Goal: Find specific page/section: Find specific page/section

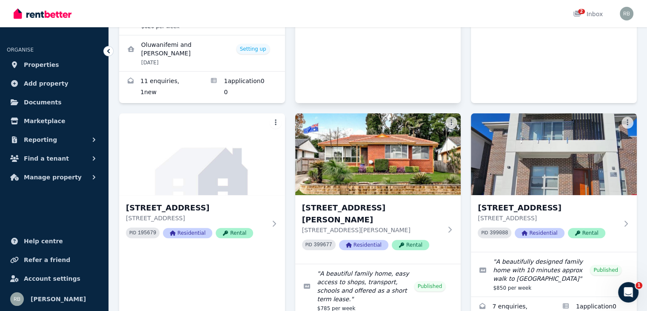
scroll to position [296, 0]
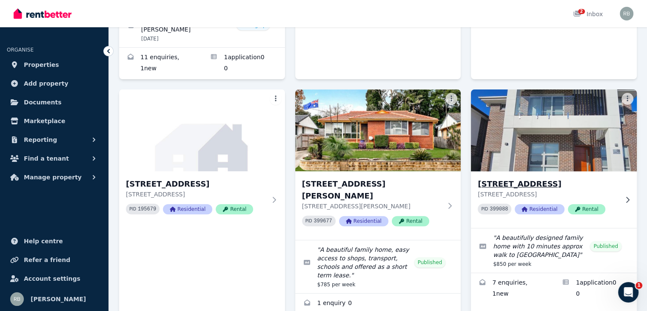
click at [518, 111] on img at bounding box center [554, 130] width 174 height 86
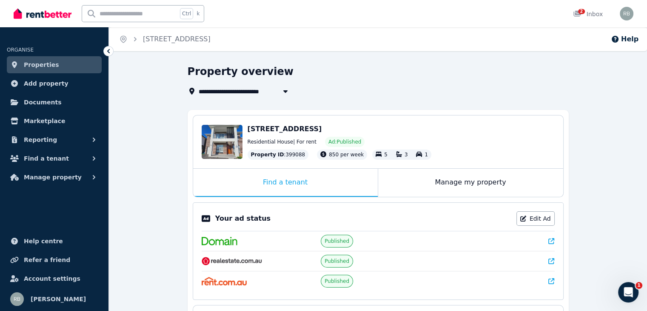
click at [287, 156] on div "Property ID : 399088" at bounding box center [278, 154] width 61 height 10
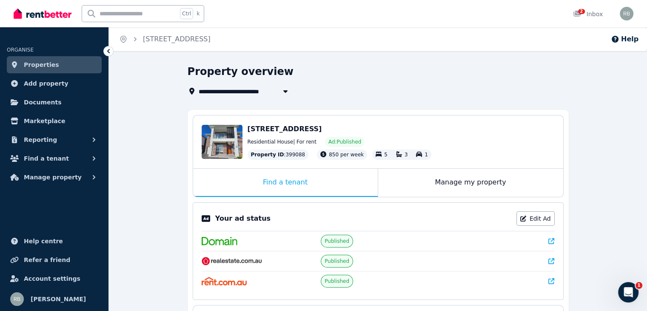
click at [342, 156] on span "850 per week" at bounding box center [346, 155] width 35 height 6
click at [405, 153] on span "3" at bounding box center [406, 155] width 3 height 6
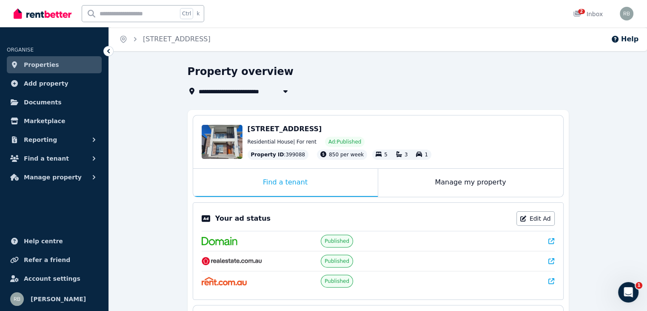
click at [425, 156] on span "1" at bounding box center [426, 155] width 3 height 6
click at [384, 155] on span "5" at bounding box center [385, 155] width 3 height 6
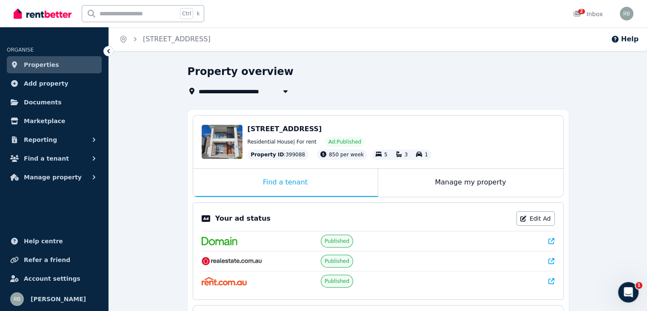
click at [384, 155] on span "5" at bounding box center [385, 155] width 3 height 6
click at [166, 36] on link "[STREET_ADDRESS]" at bounding box center [177, 39] width 68 height 8
click at [60, 14] on img at bounding box center [43, 13] width 58 height 13
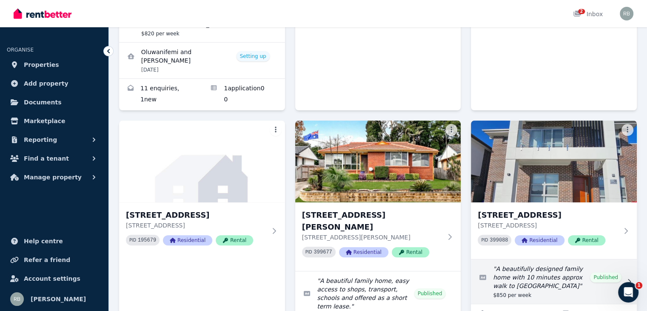
scroll to position [296, 0]
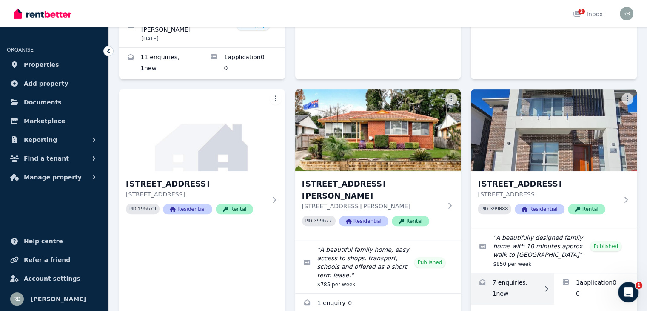
click at [507, 273] on link "Enquiries for 136 Parkway Dr, Marsden Park" at bounding box center [512, 288] width 83 height 31
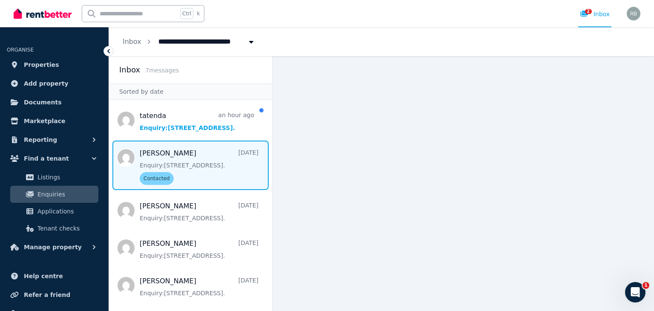
click at [235, 164] on span "Message list" at bounding box center [190, 164] width 163 height 49
